Goal: Task Accomplishment & Management: Manage account settings

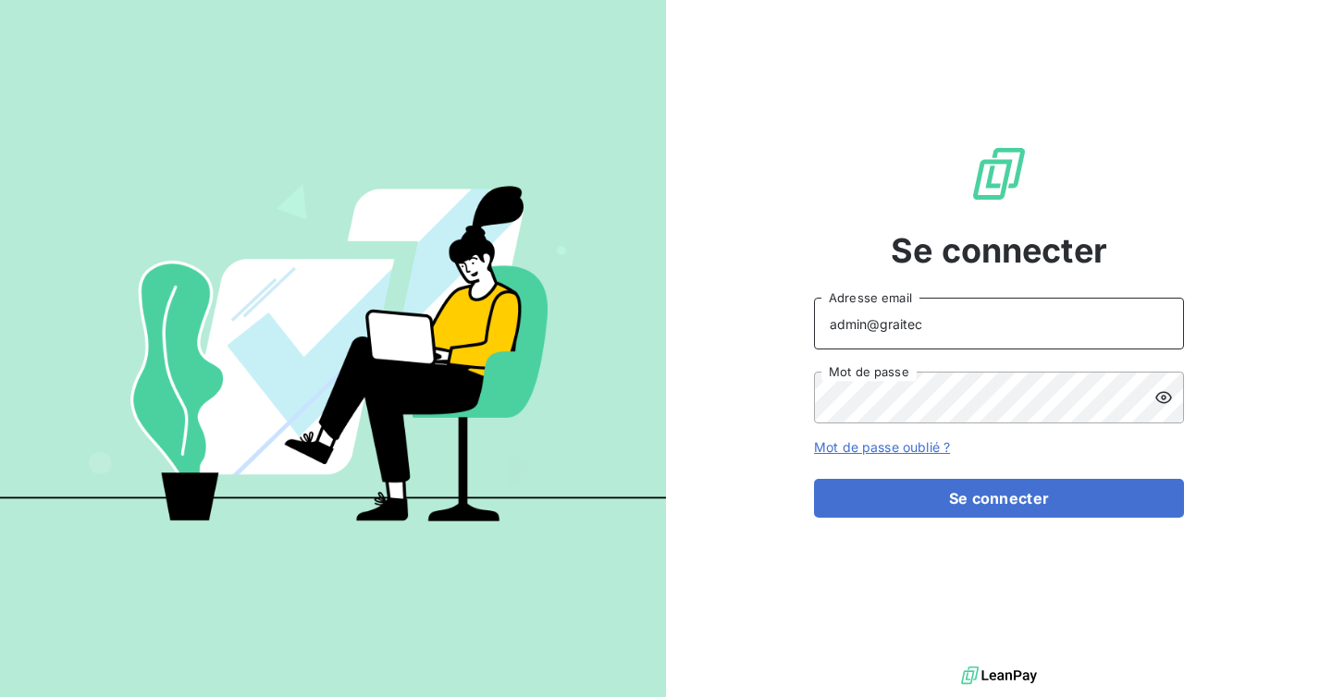
click at [992, 327] on input "admin@graitec" at bounding box center [999, 324] width 370 height 52
type input "admin@talenzalteisiledefrance"
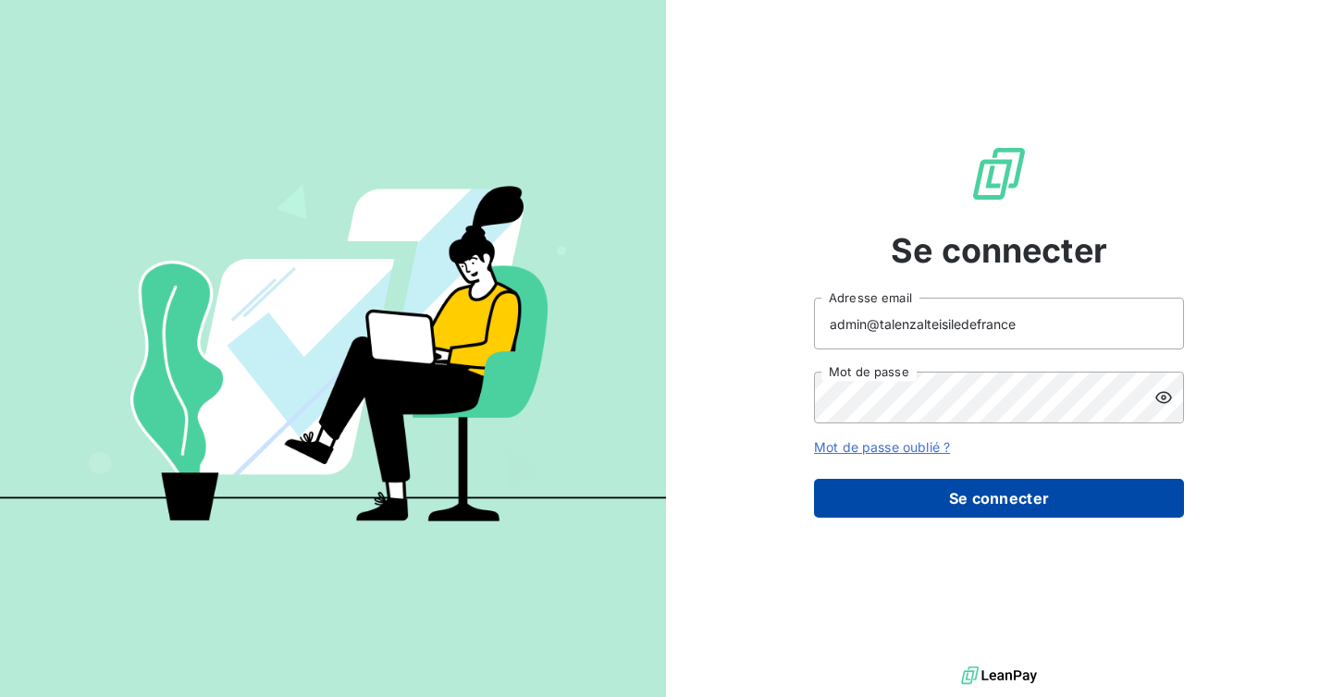
click at [984, 489] on button "Se connecter" at bounding box center [999, 498] width 370 height 39
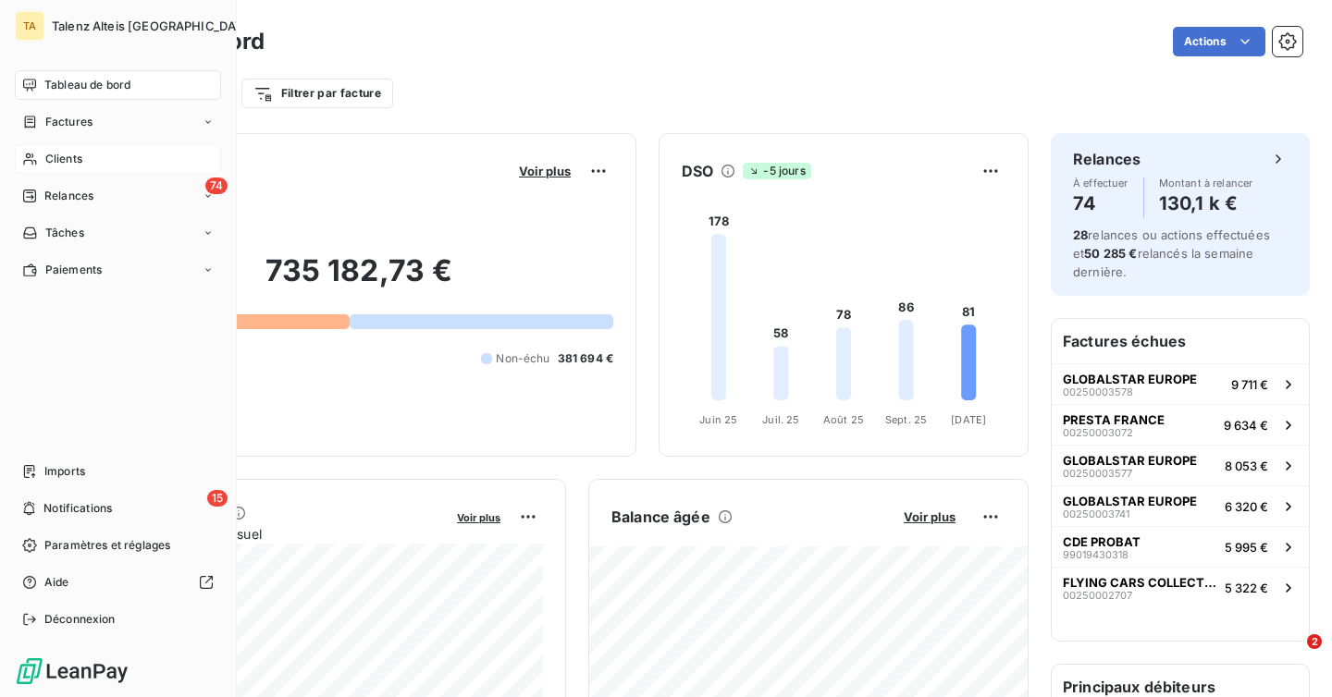
click at [116, 171] on div "Clients" at bounding box center [118, 159] width 206 height 30
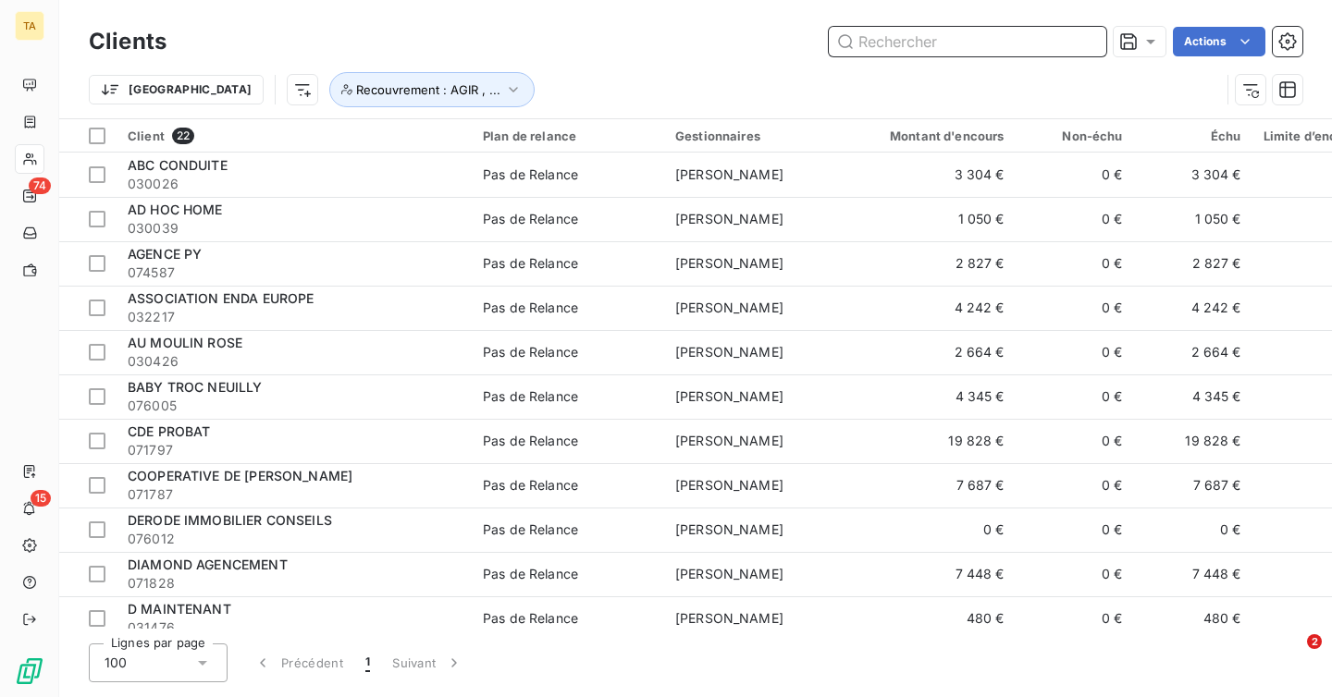
paste input "072452"
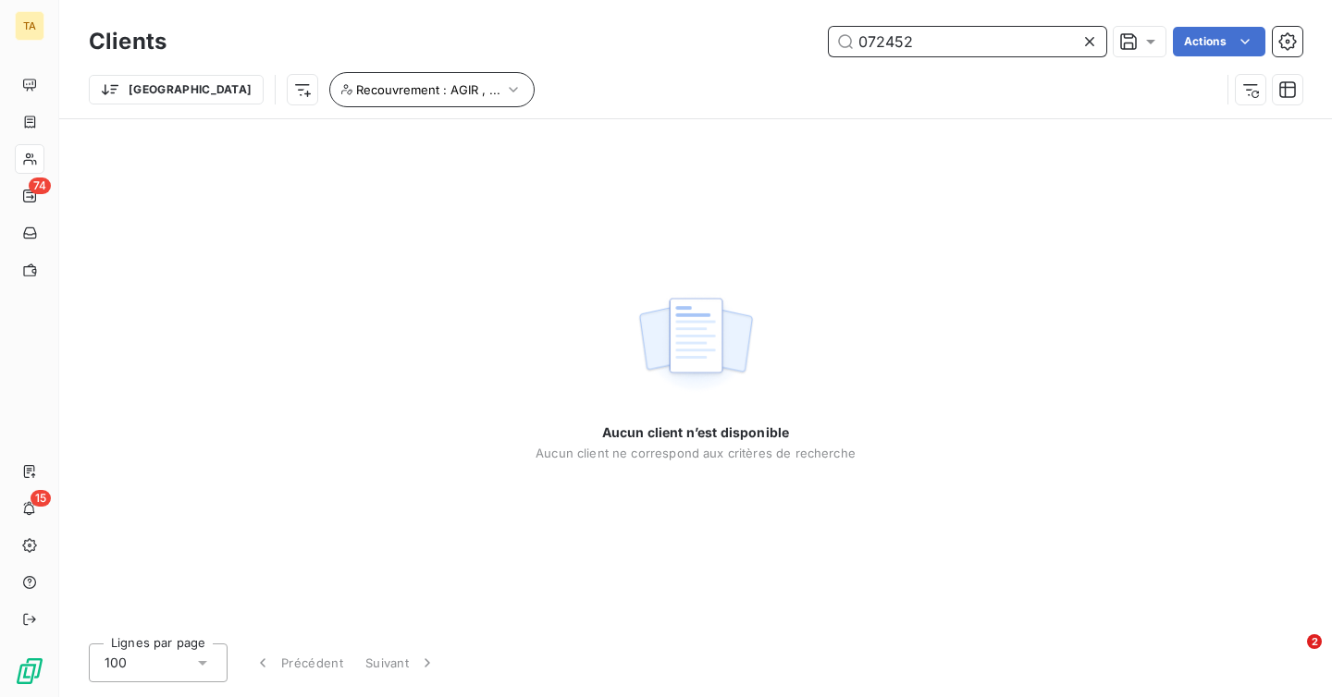
type input "072452"
click at [504, 92] on icon "button" at bounding box center [513, 89] width 18 height 18
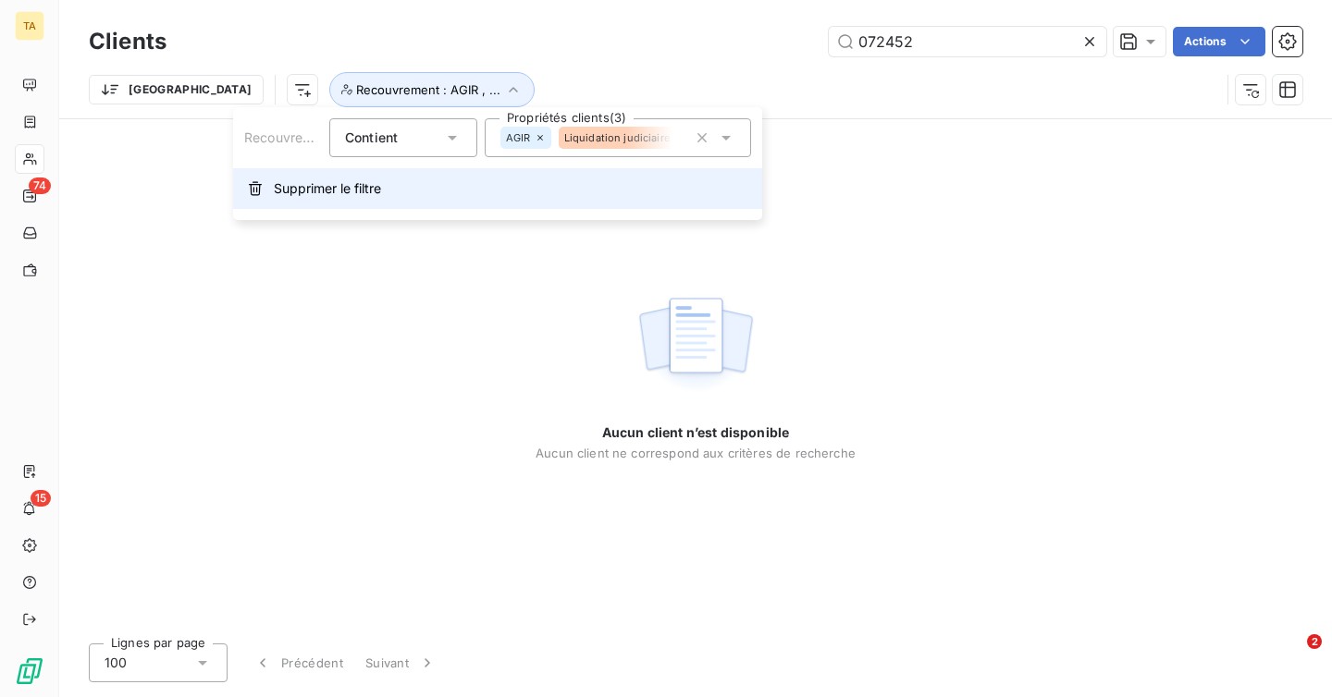
click at [343, 184] on span "Supprimer le filtre" at bounding box center [327, 188] width 107 height 18
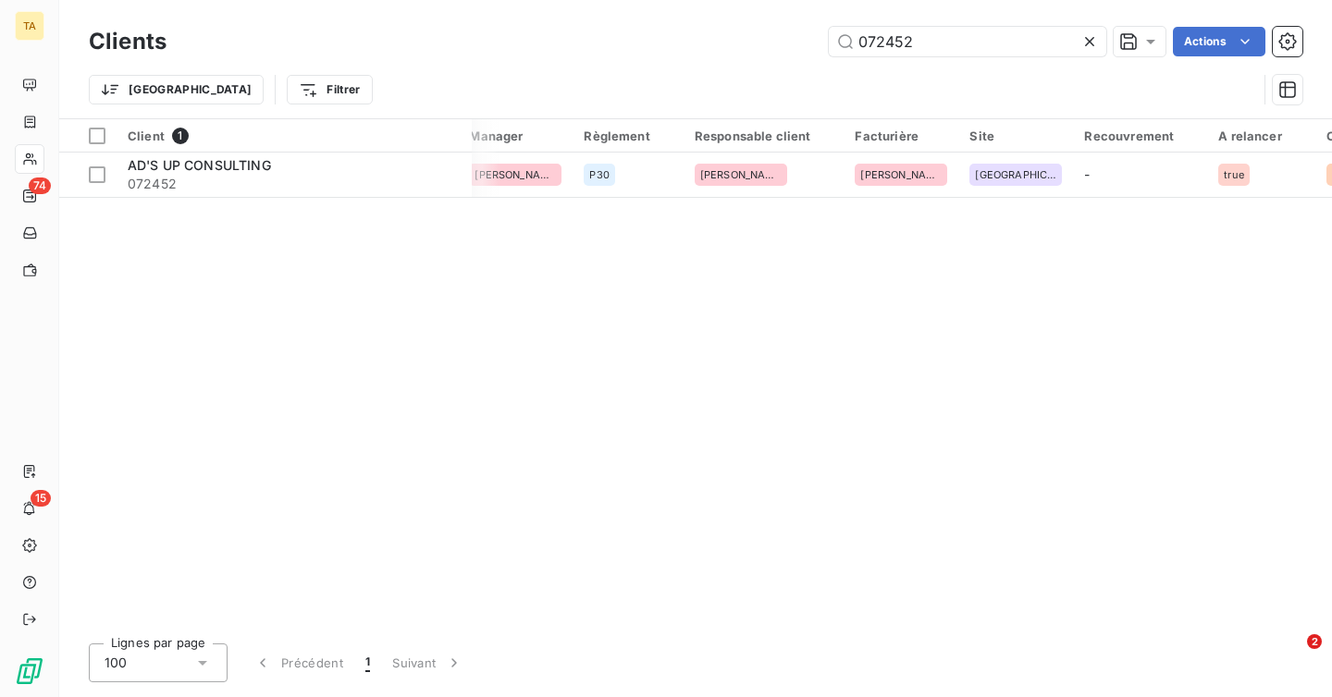
scroll to position [0, 1273]
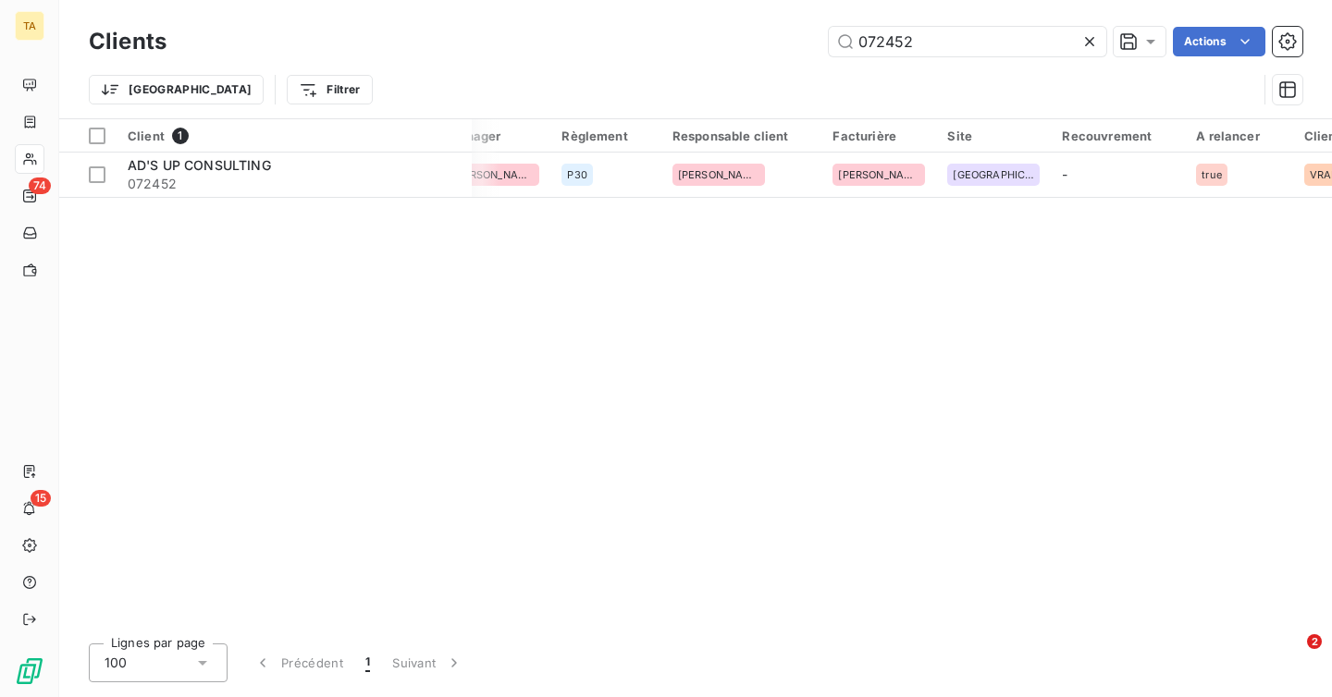
click at [1091, 46] on icon at bounding box center [1089, 41] width 18 height 18
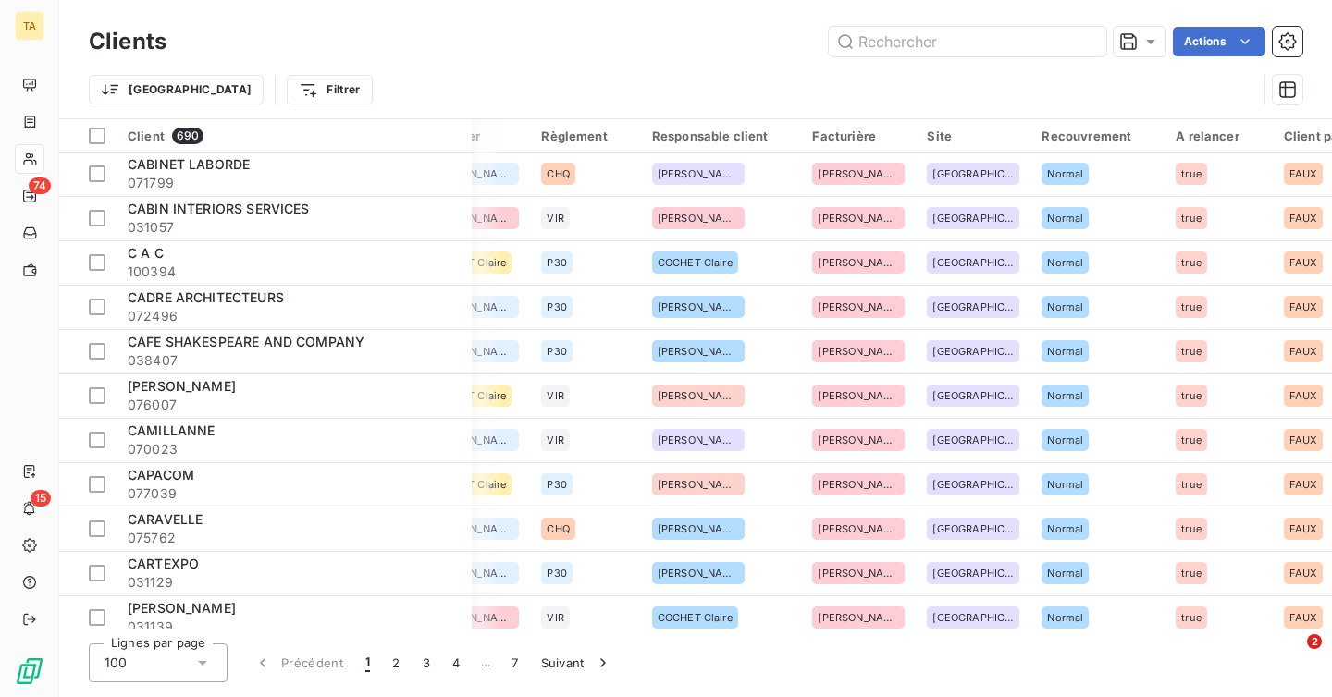
scroll to position [3970, 1294]
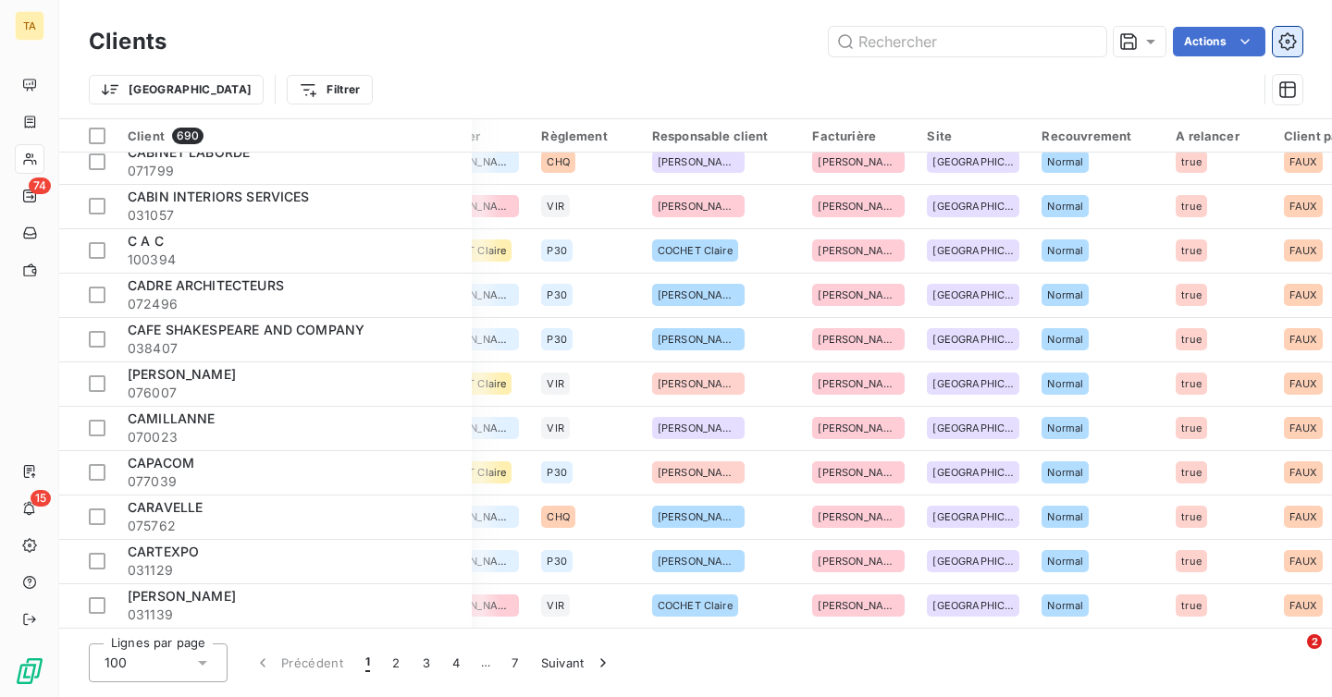
click at [1281, 41] on icon "button" at bounding box center [1287, 41] width 18 height 18
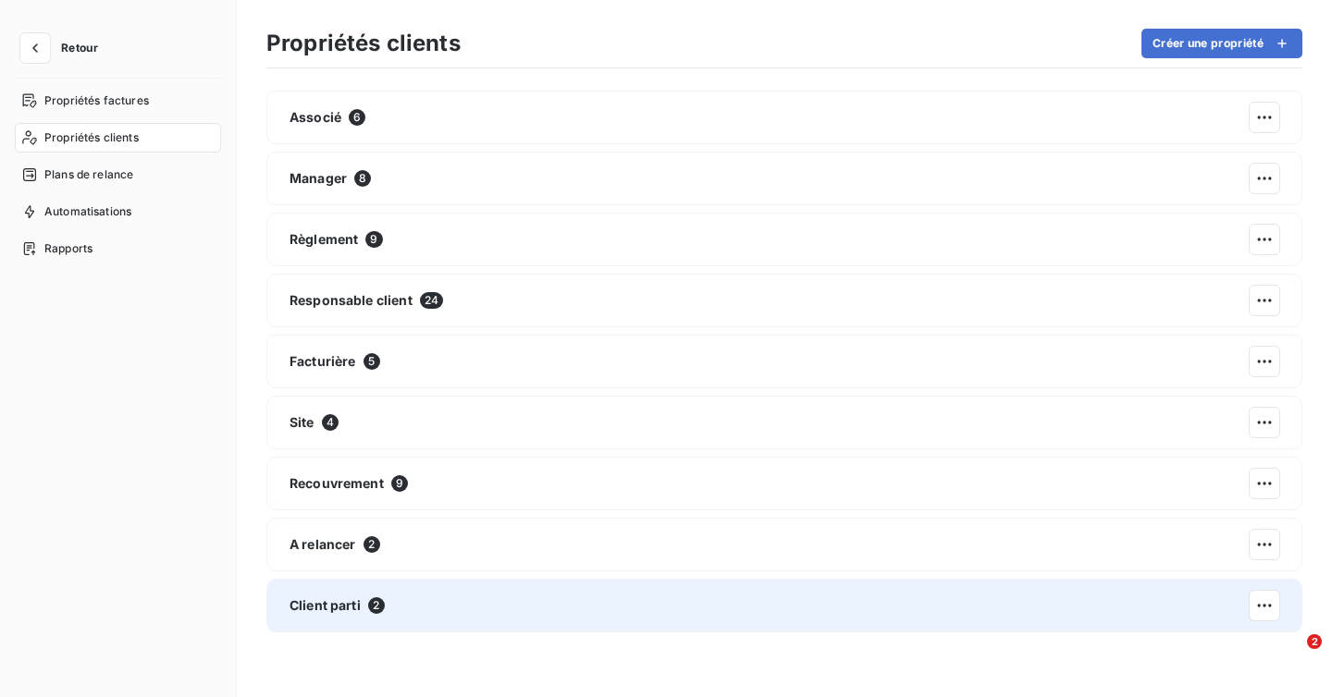
click at [469, 608] on div "Client parti 2" at bounding box center [784, 606] width 1036 height 54
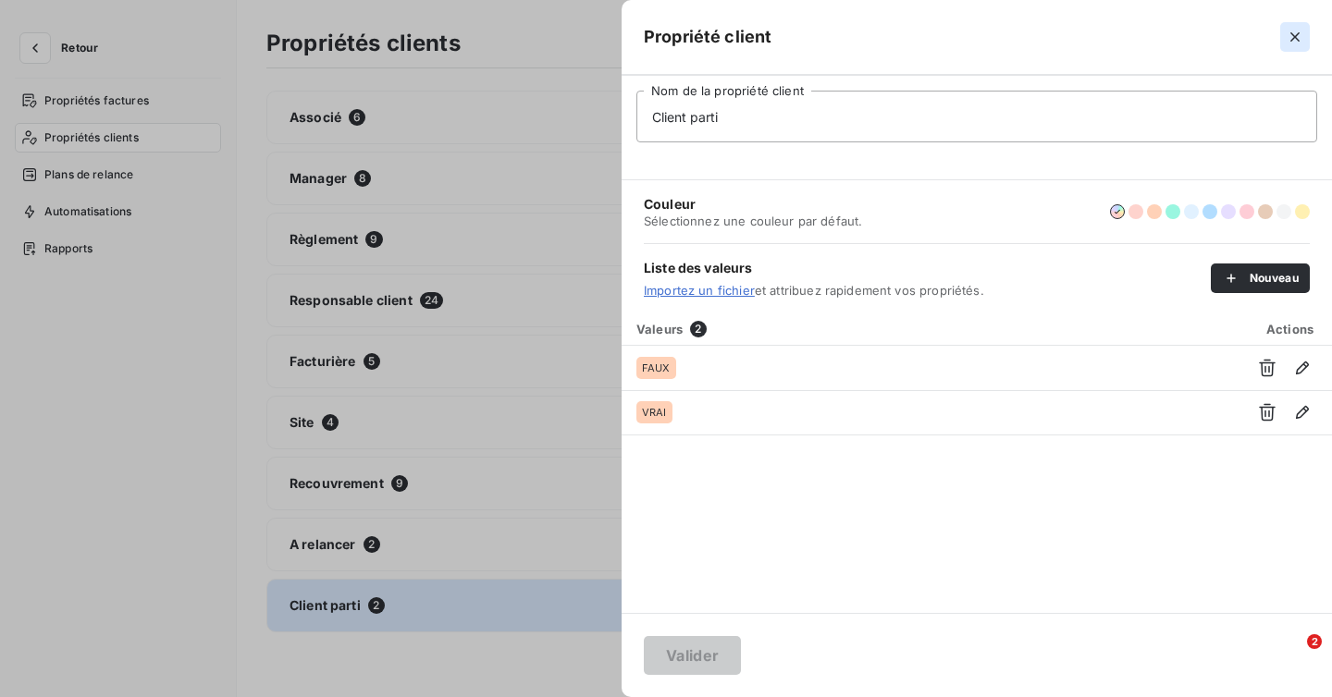
click at [1293, 34] on icon "button" at bounding box center [1295, 37] width 18 height 18
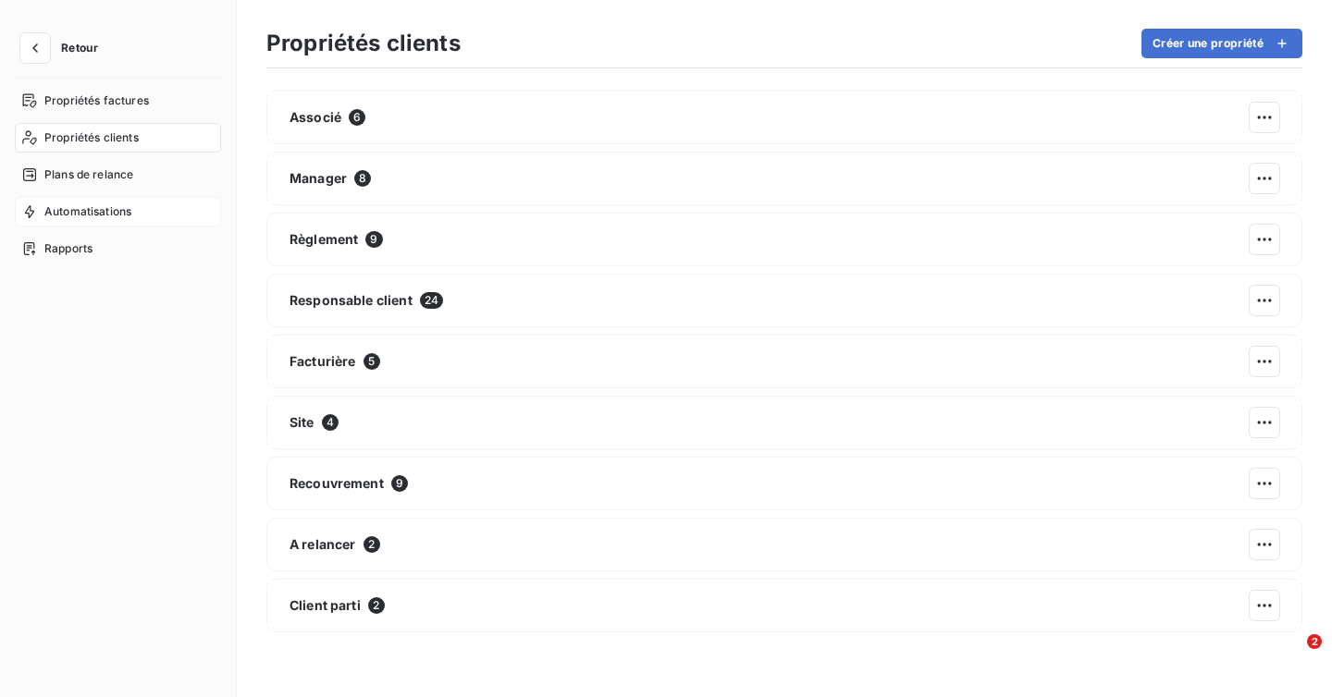
click at [76, 214] on span "Automatisations" at bounding box center [87, 211] width 87 height 17
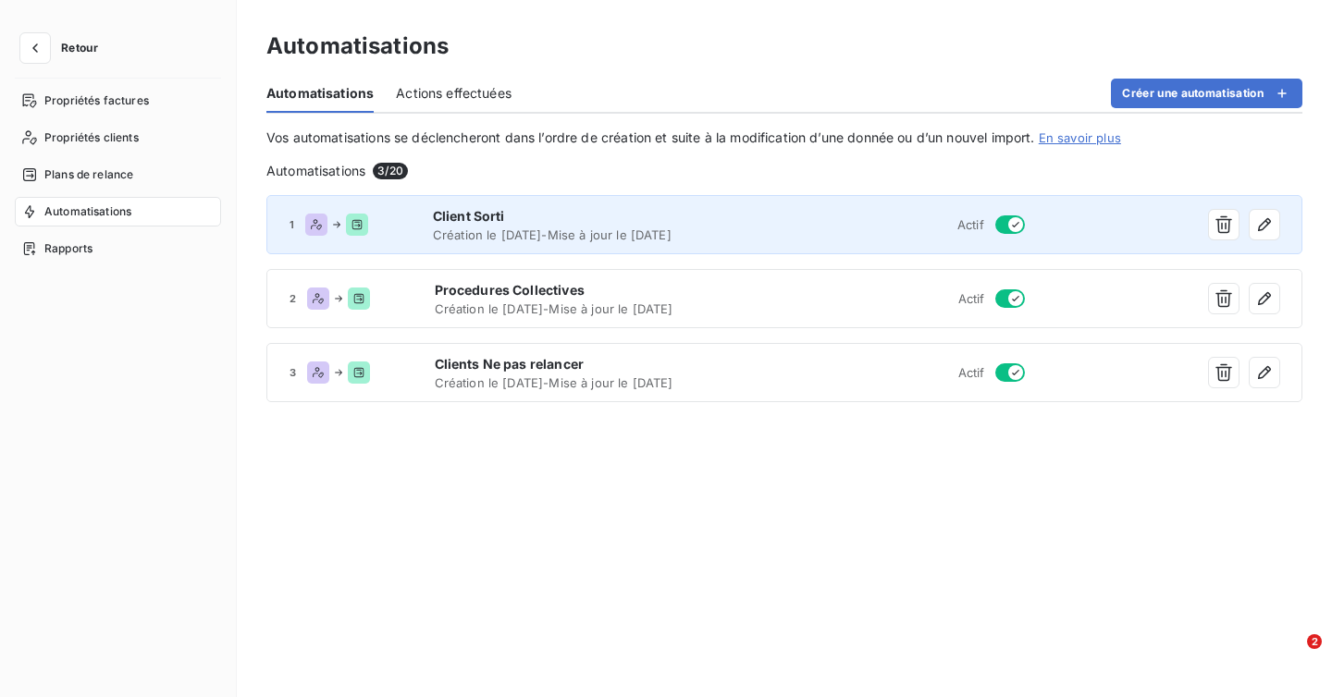
click at [814, 240] on div "1 Client Sorti Création le [DATE] - Mise à jour le [DATE] Actif" at bounding box center [784, 224] width 1036 height 59
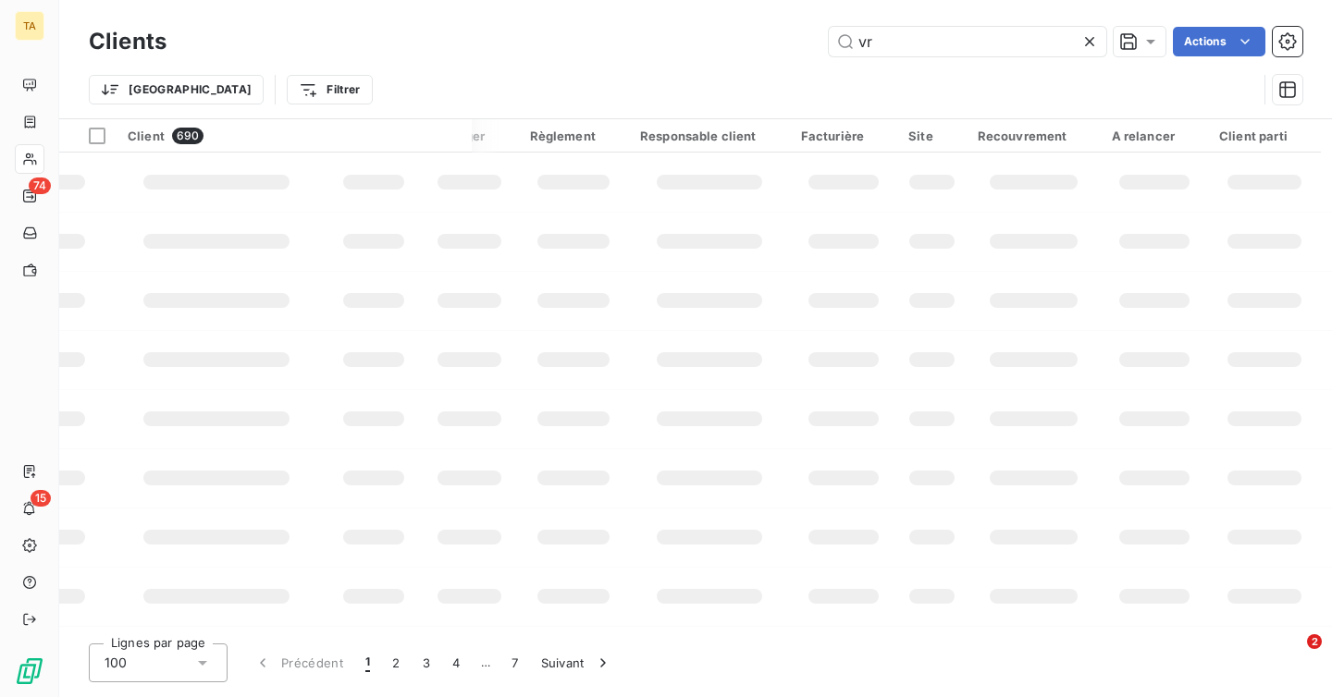
scroll to position [0, 1257]
type input "vrai"
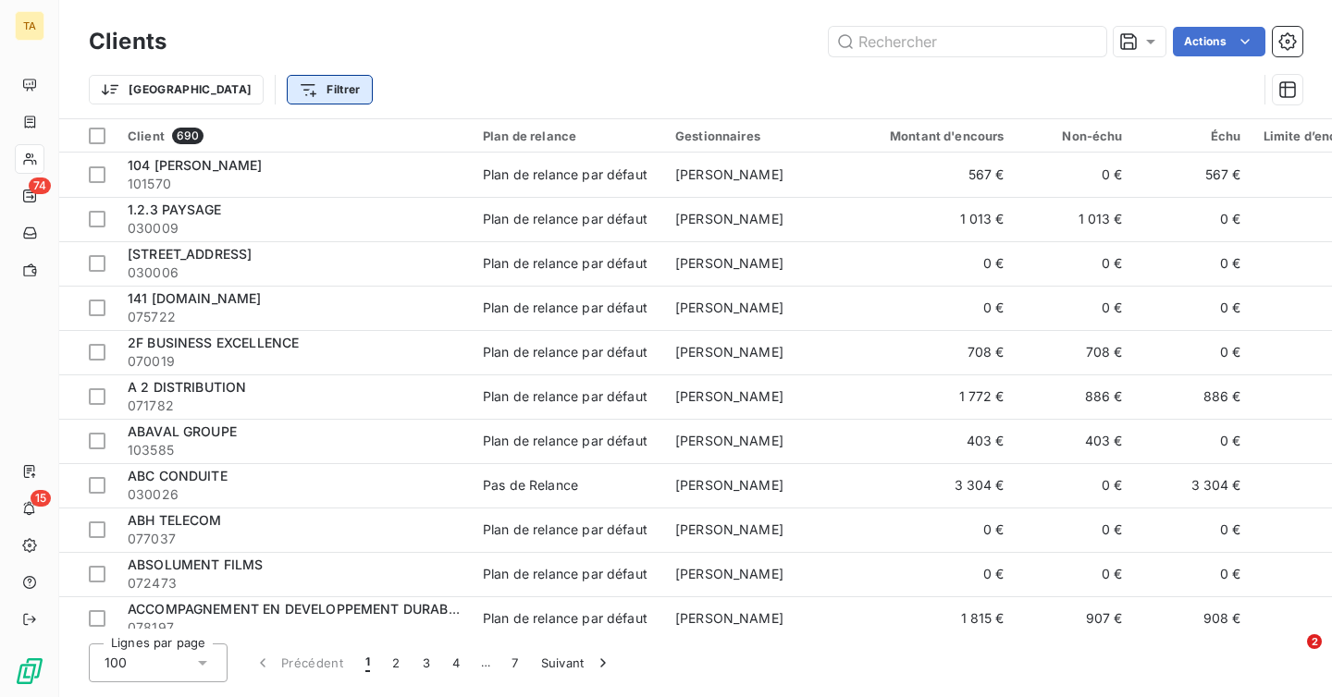
click at [238, 81] on html "TA 74 15 Clients Actions Trier Filtrer Client 690 Plan de relance Gestionnaires…" at bounding box center [666, 348] width 1332 height 697
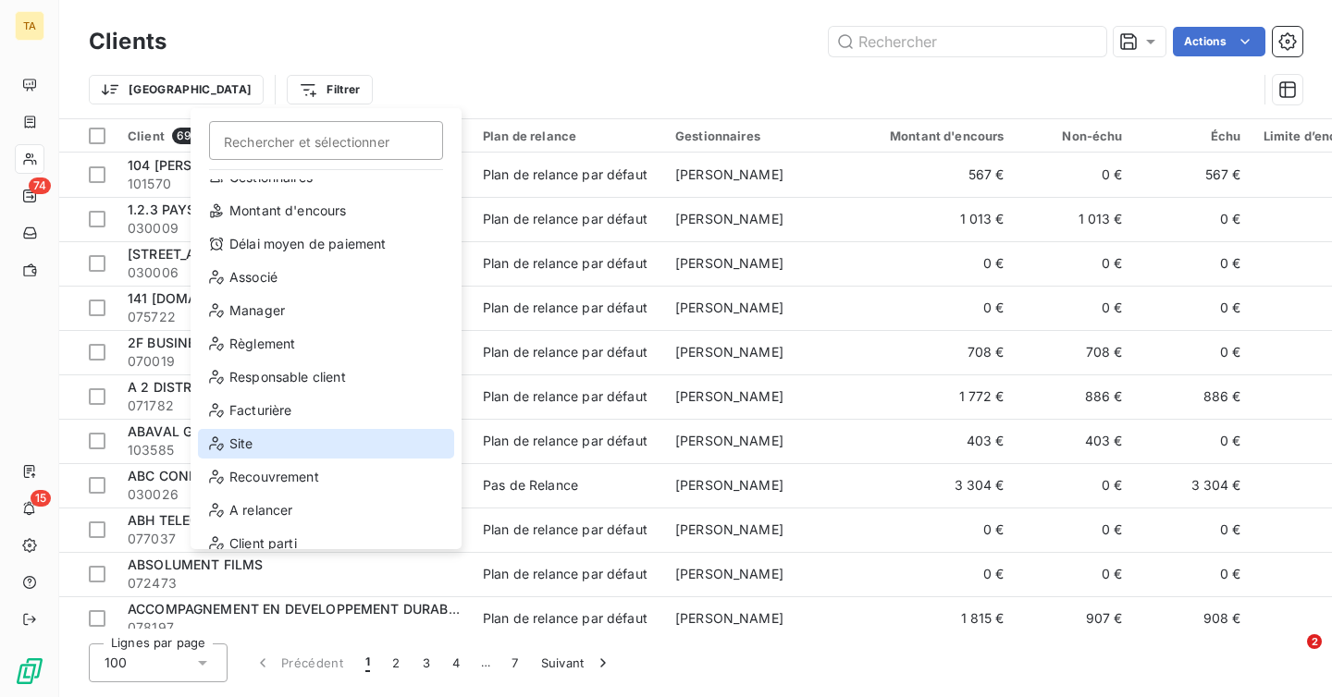
scroll to position [100, 0]
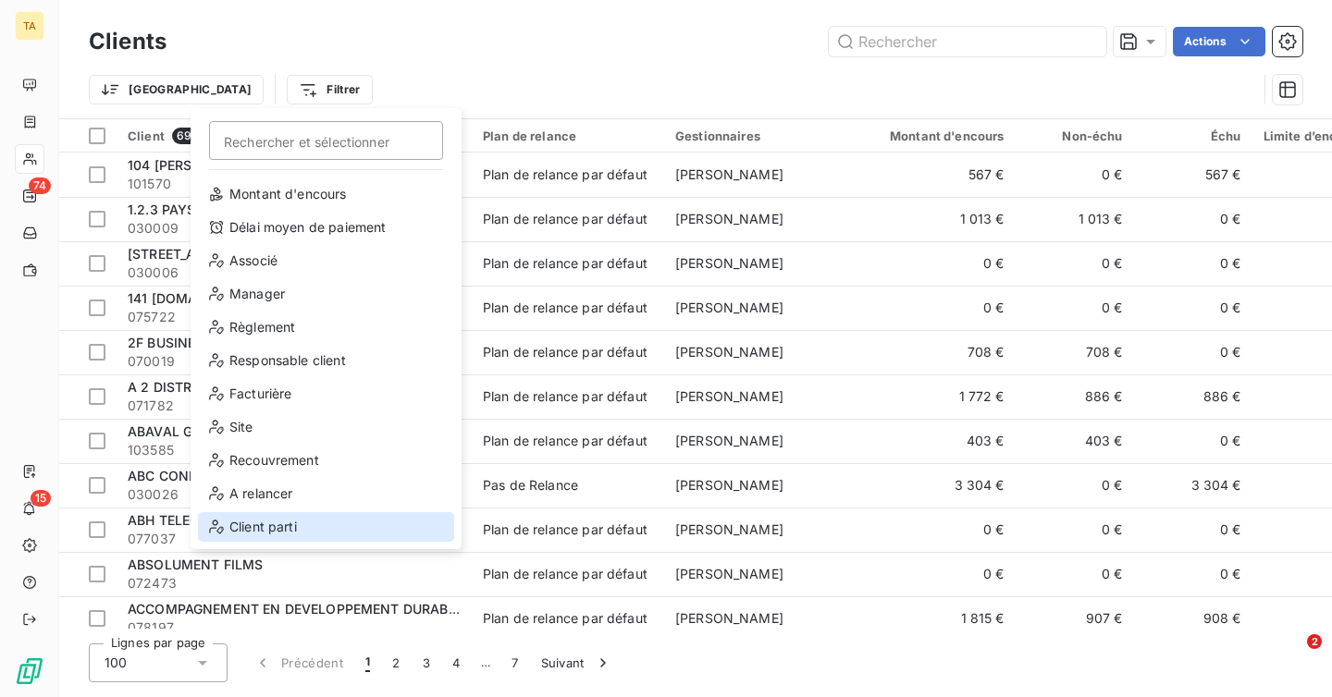
click at [285, 521] on div "Client parti" at bounding box center [326, 527] width 256 height 30
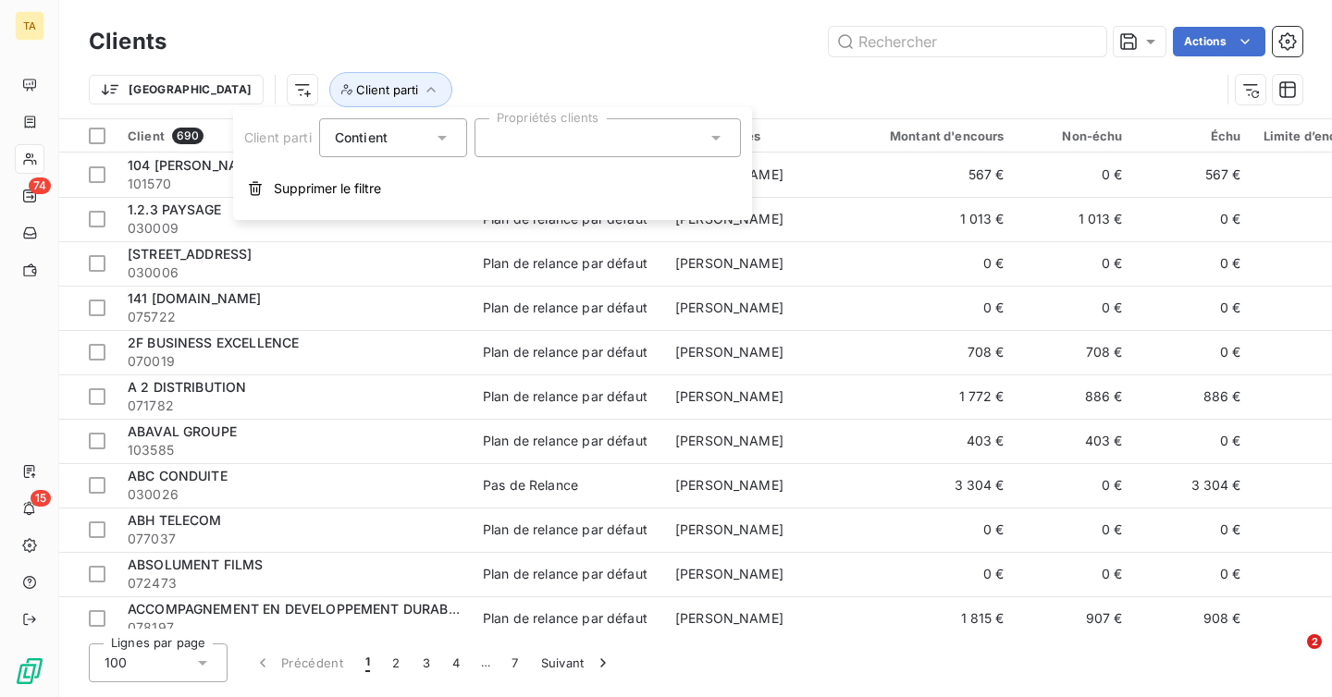
click at [627, 137] on div at bounding box center [607, 137] width 266 height 39
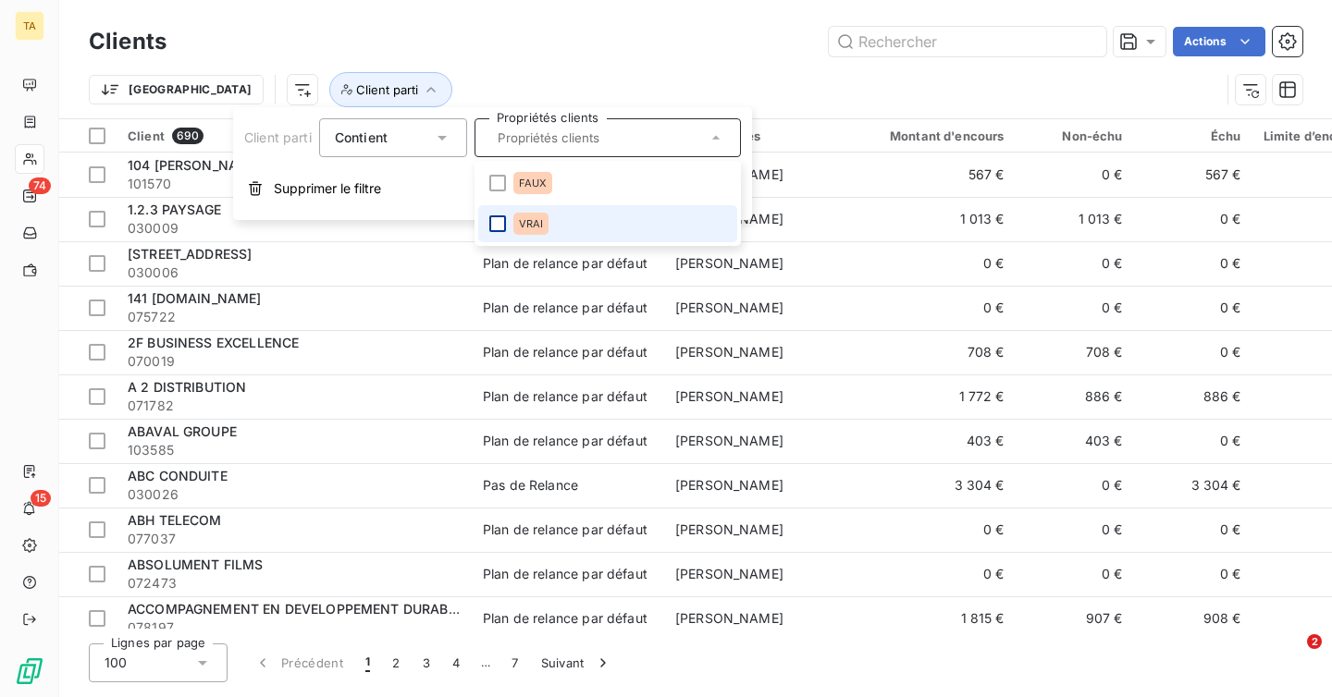
click at [500, 226] on div at bounding box center [497, 223] width 17 height 17
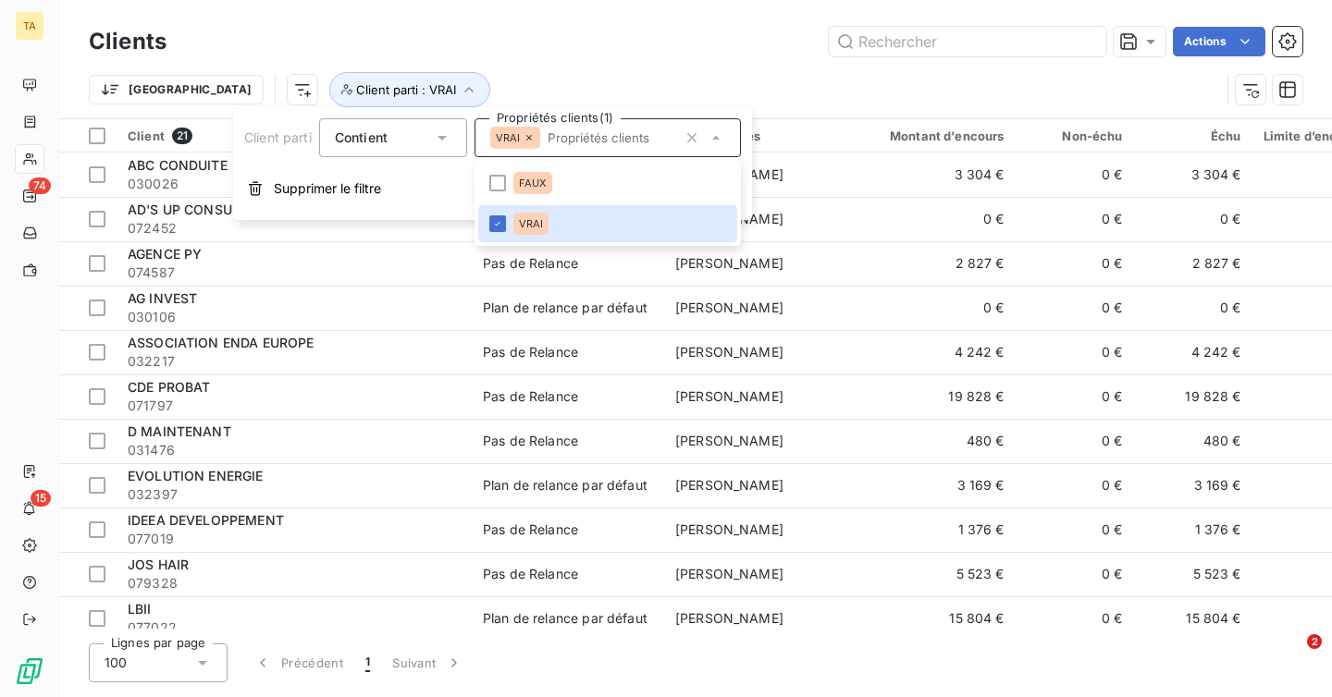
click at [566, 42] on div "Actions" at bounding box center [745, 42] width 1113 height 30
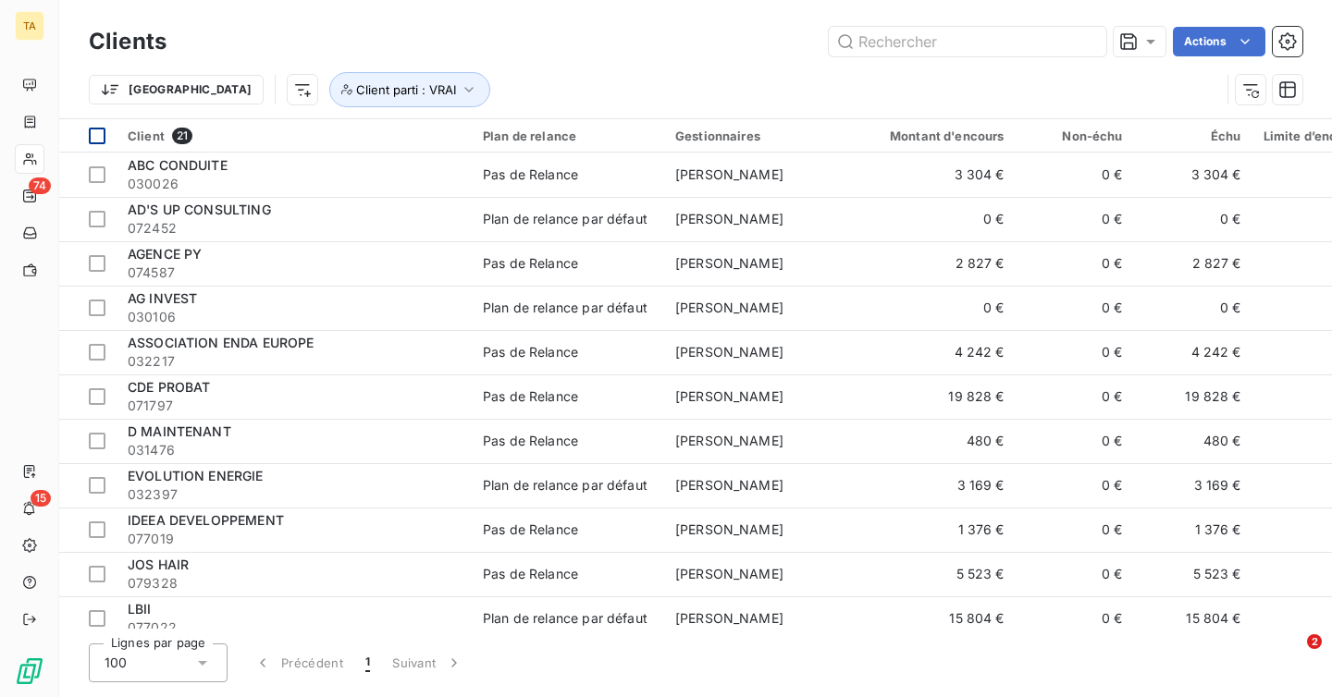
click at [89, 134] on div at bounding box center [97, 136] width 17 height 17
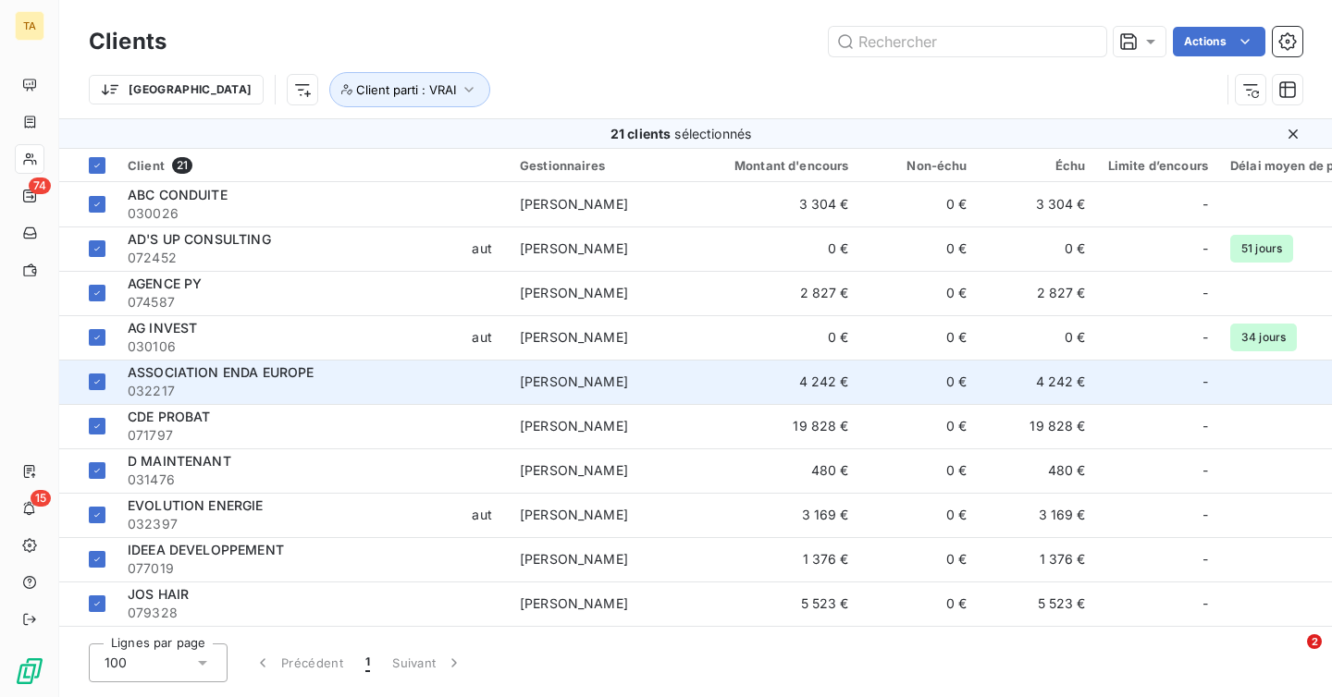
scroll to position [0, 0]
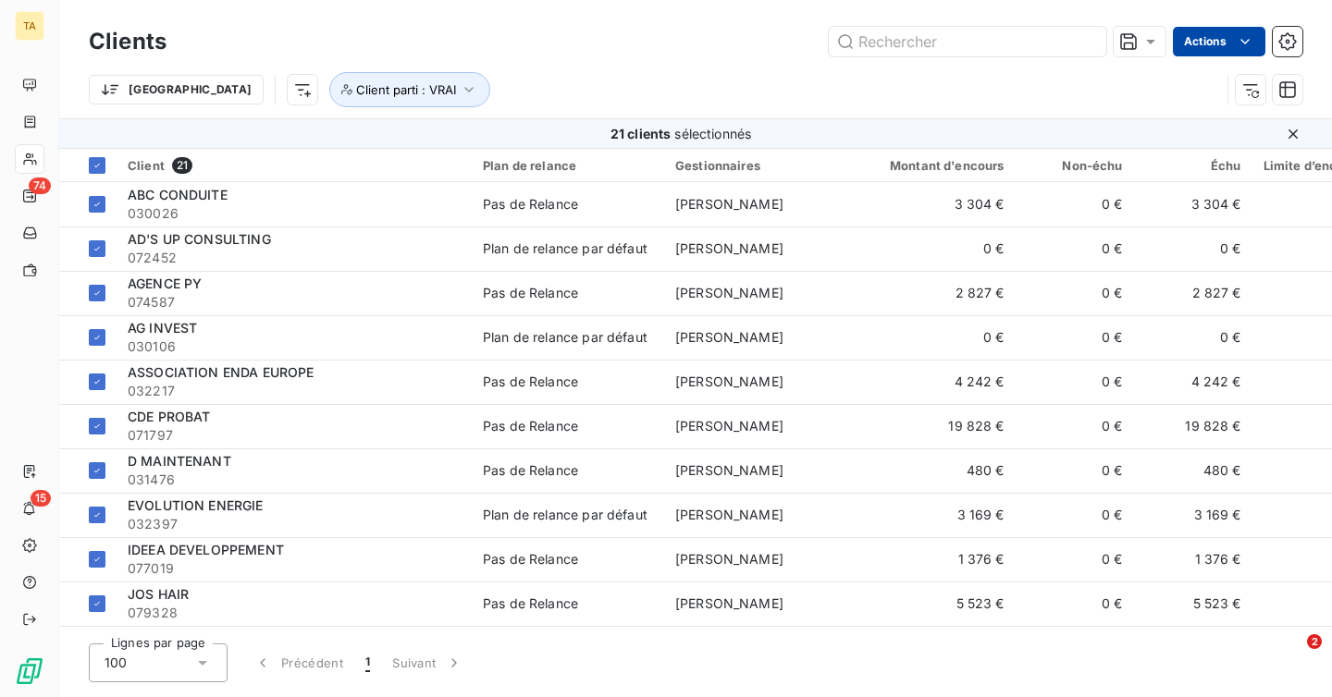
click at [1213, 48] on html "TA 74 15 Clients Actions Trier Client parti : VRAI 21 clients sélectionnés Clie…" at bounding box center [666, 348] width 1332 height 697
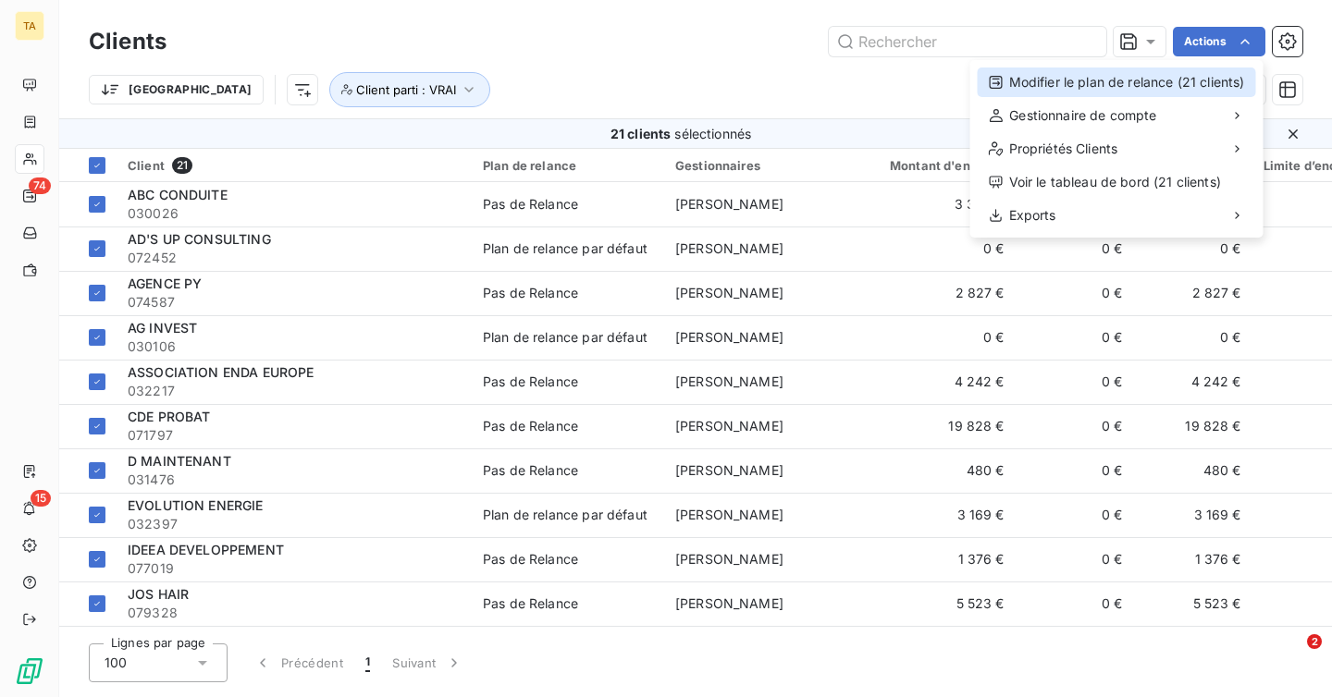
click at [1110, 83] on div "Modifier le plan de relance (21 clients)" at bounding box center [1117, 83] width 278 height 30
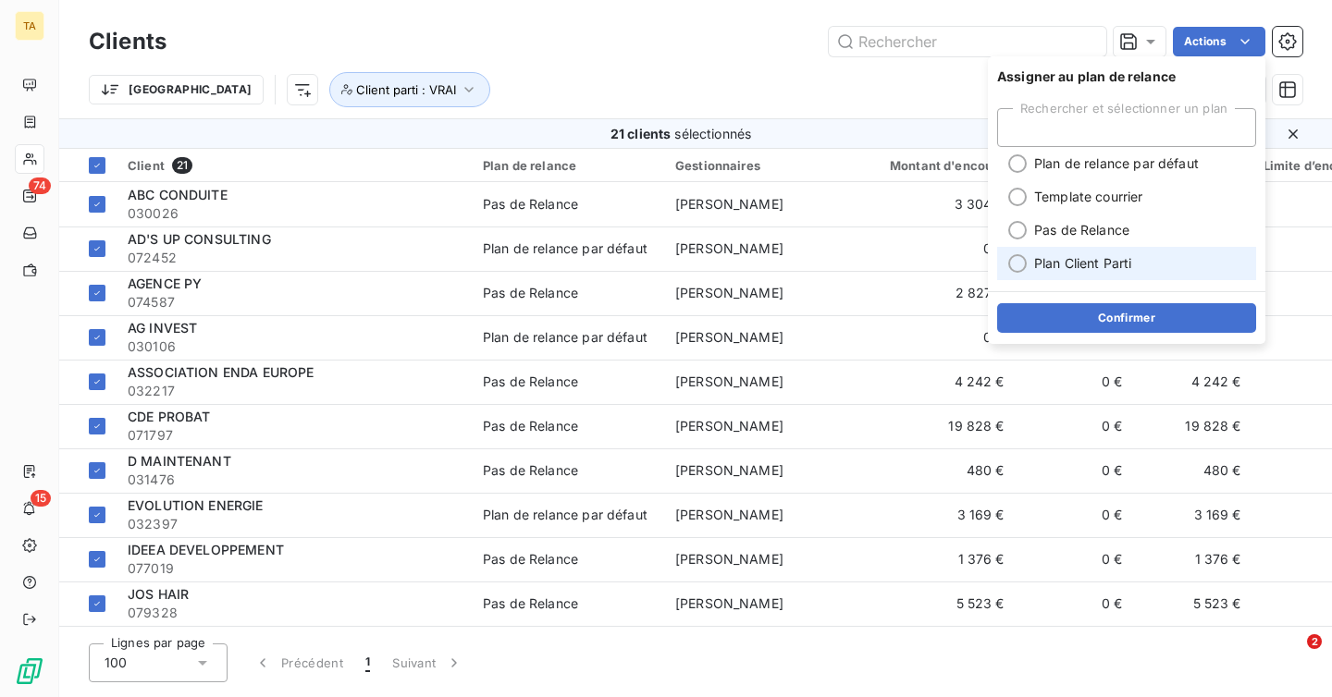
click at [1016, 269] on div at bounding box center [1017, 263] width 18 height 18
click at [1082, 338] on div "Confirmer" at bounding box center [1126, 317] width 277 height 53
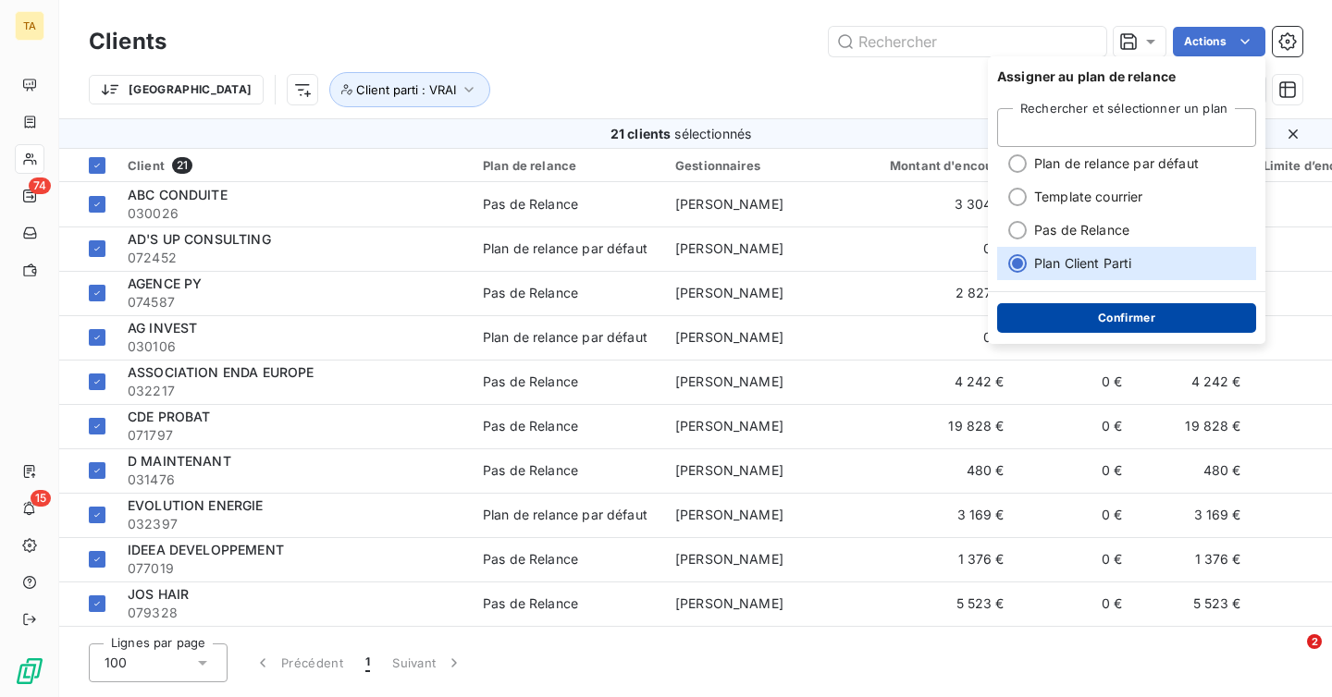
click at [1085, 325] on button "Confirmer" at bounding box center [1126, 318] width 259 height 30
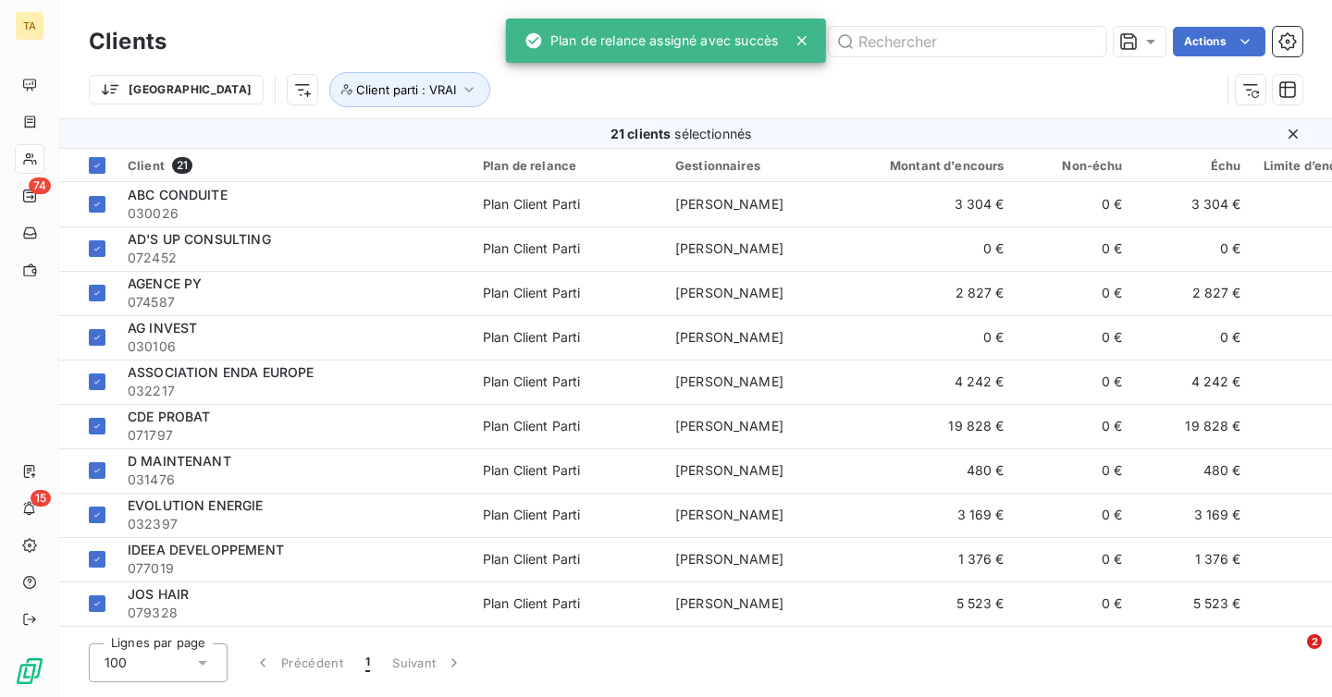
click at [892, 79] on div "Trier Client parti : VRAI" at bounding box center [654, 89] width 1131 height 35
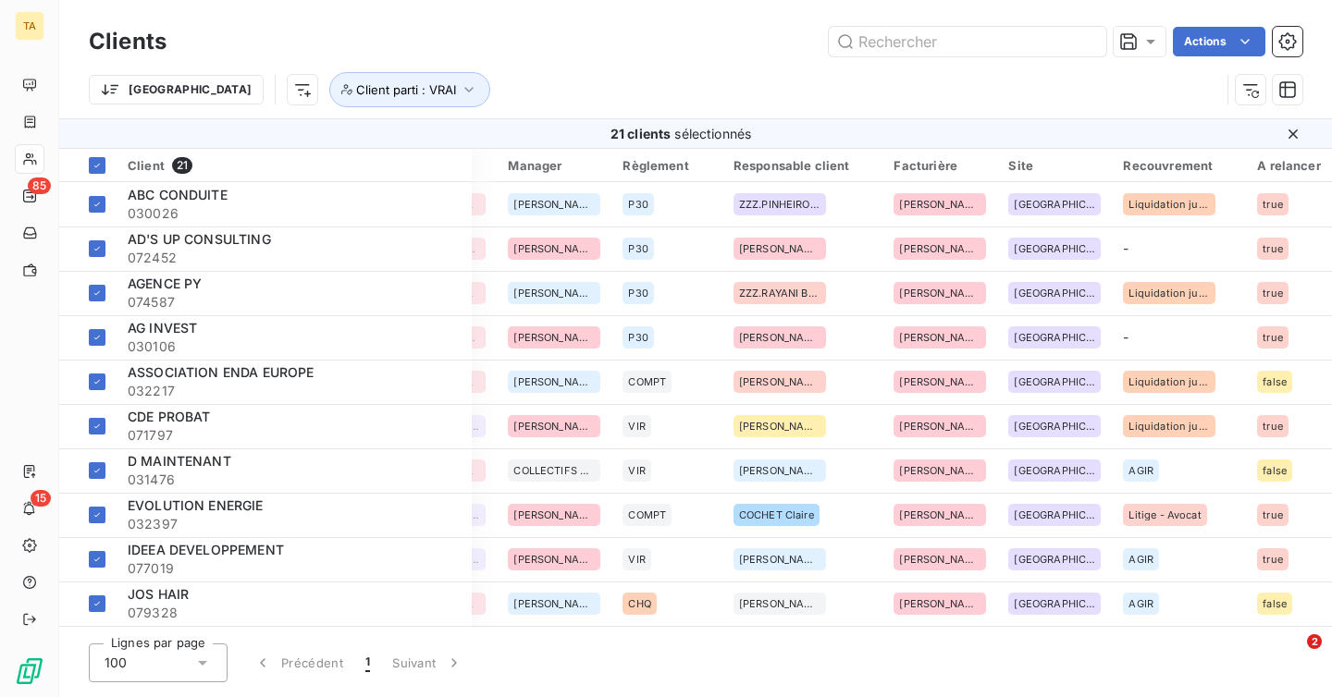
scroll to position [0, 1294]
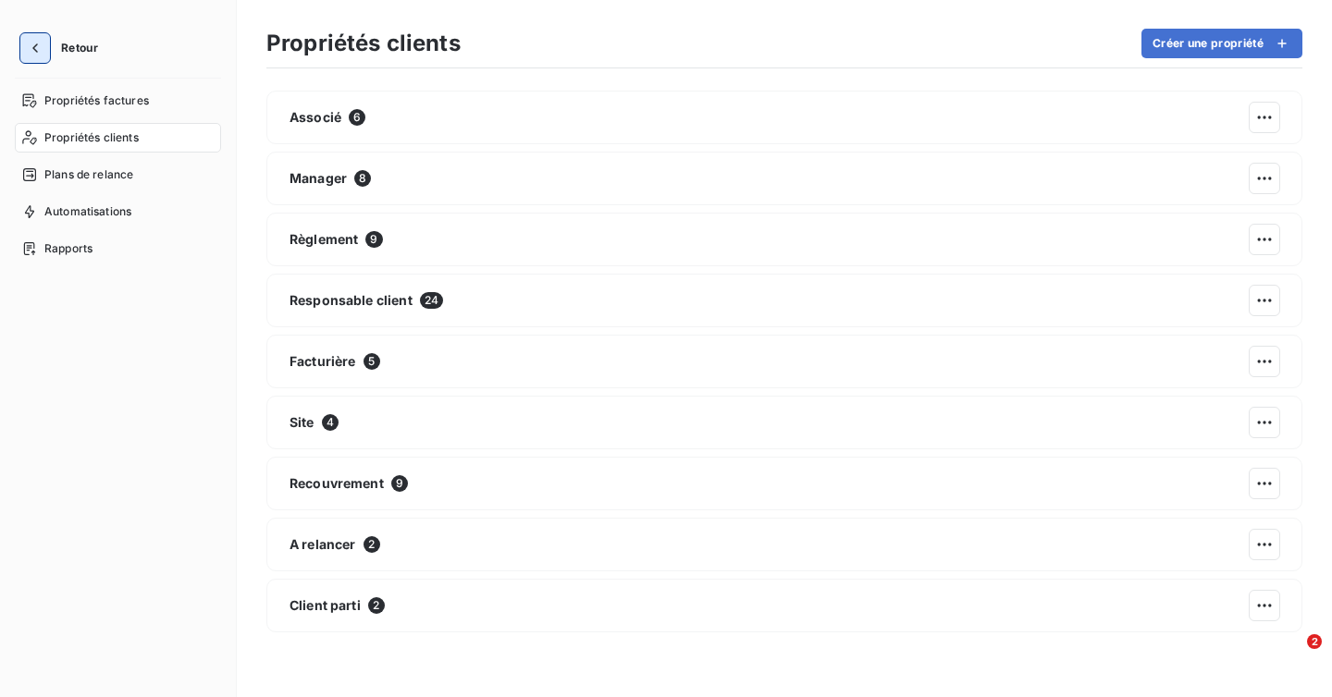
click at [38, 52] on icon "button" at bounding box center [35, 48] width 18 height 18
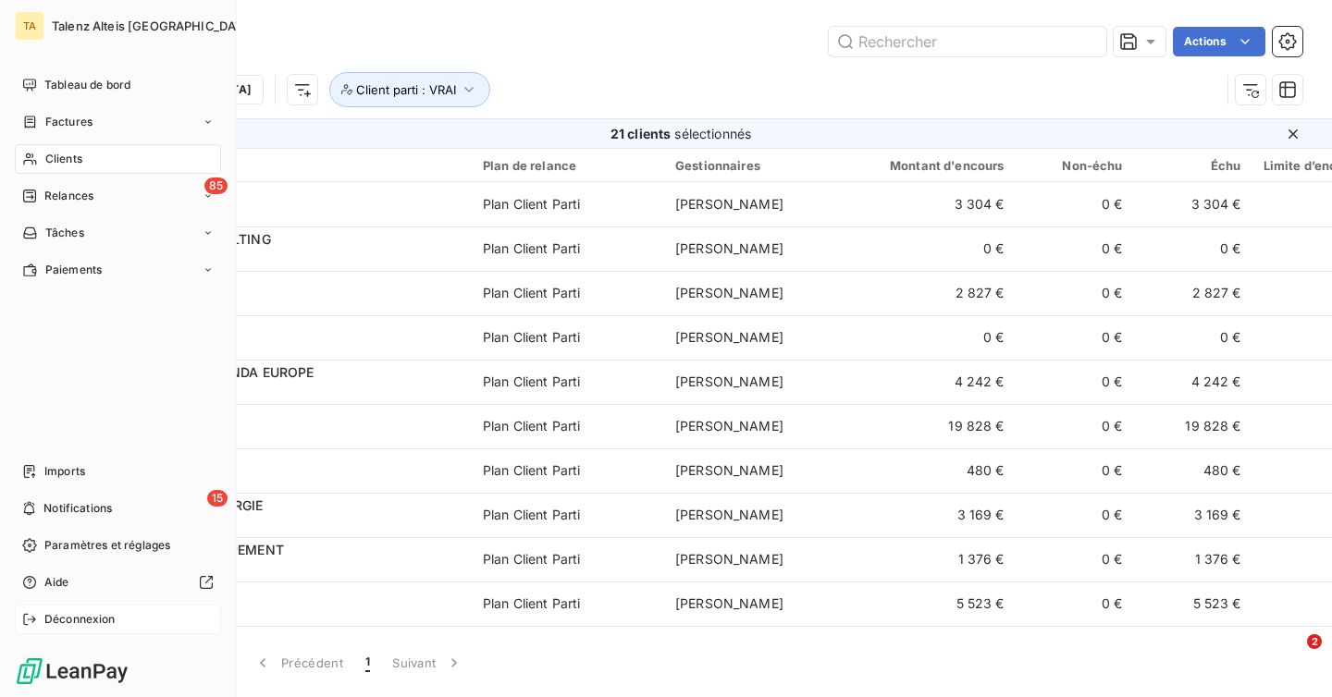
click at [89, 618] on span "Déconnexion" at bounding box center [79, 619] width 71 height 17
